Goal: Task Accomplishment & Management: Manage account settings

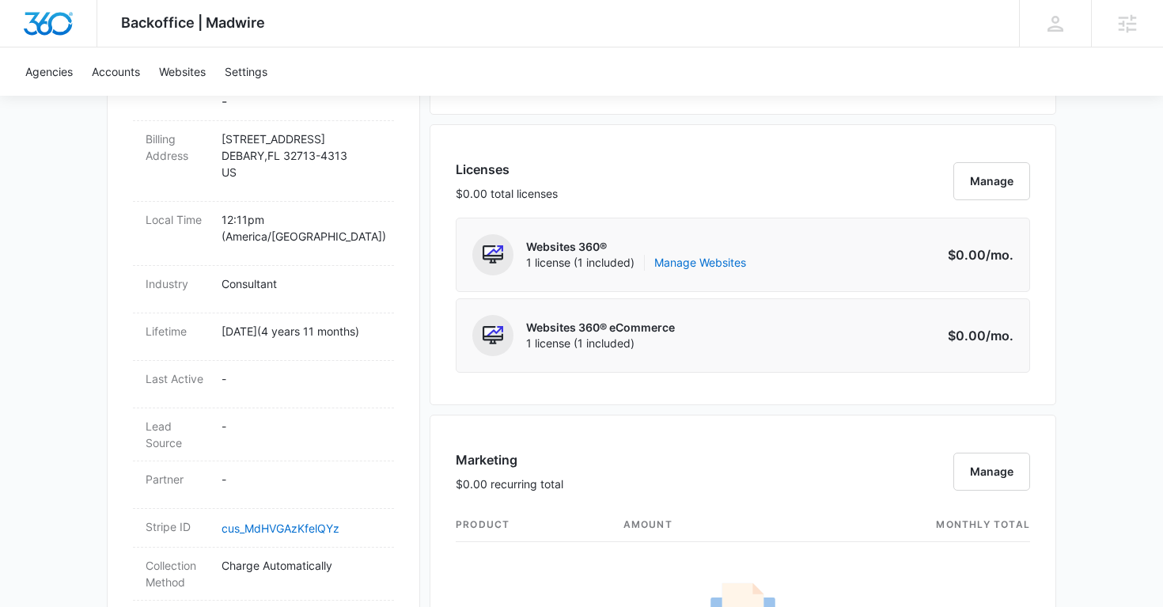
scroll to position [597, 0]
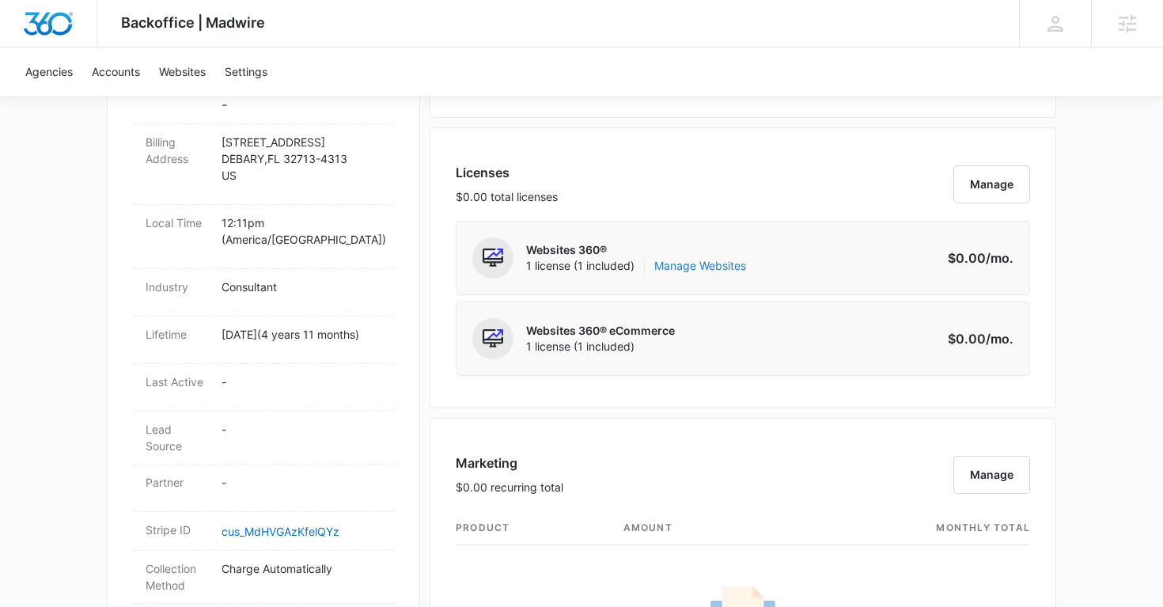
click at [702, 267] on link "Manage Websites" at bounding box center [700, 266] width 92 height 16
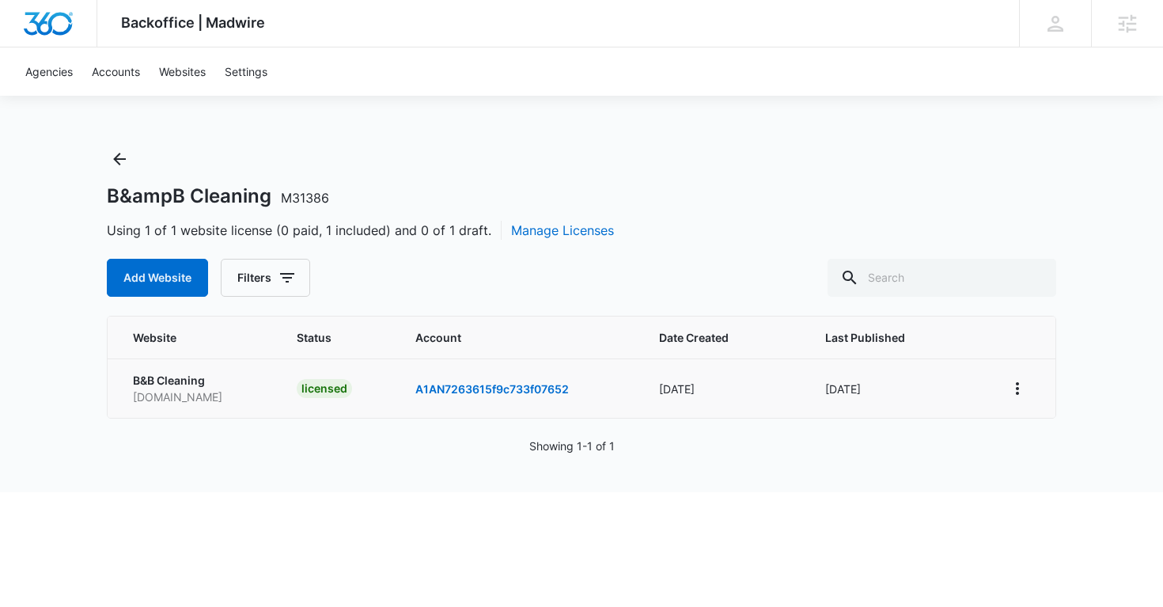
click at [220, 399] on p "[DOMAIN_NAME]" at bounding box center [196, 396] width 126 height 17
copy p "[DOMAIN_NAME]"
click at [1020, 390] on icon "View More" at bounding box center [1017, 388] width 19 height 19
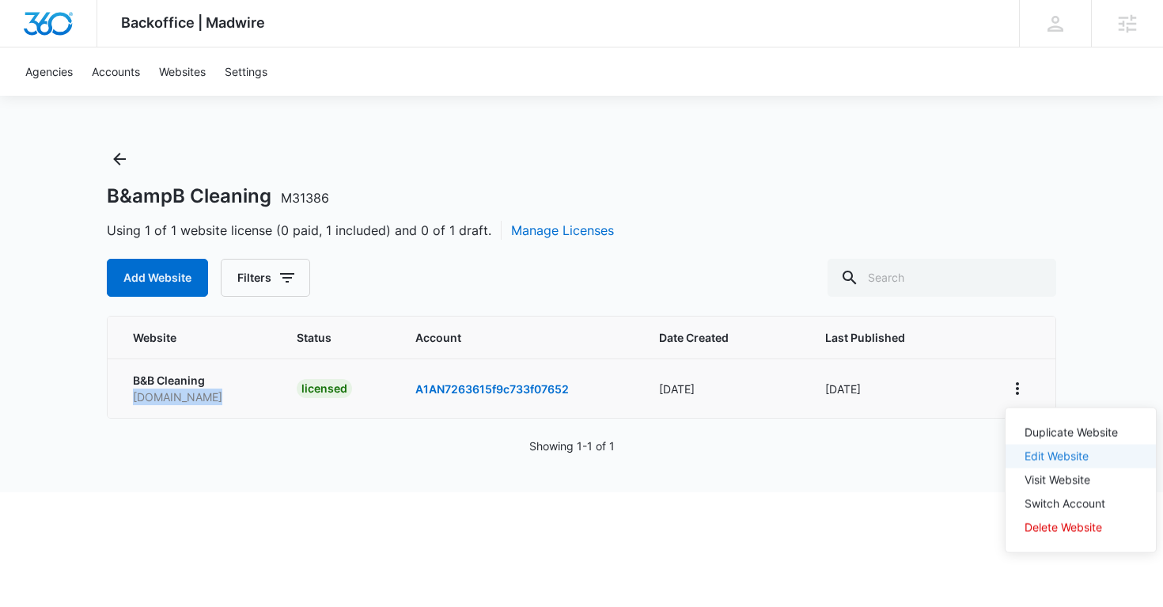
click at [1047, 459] on link "Edit Website" at bounding box center [1056, 455] width 64 height 13
